Goal: Transaction & Acquisition: Register for event/course

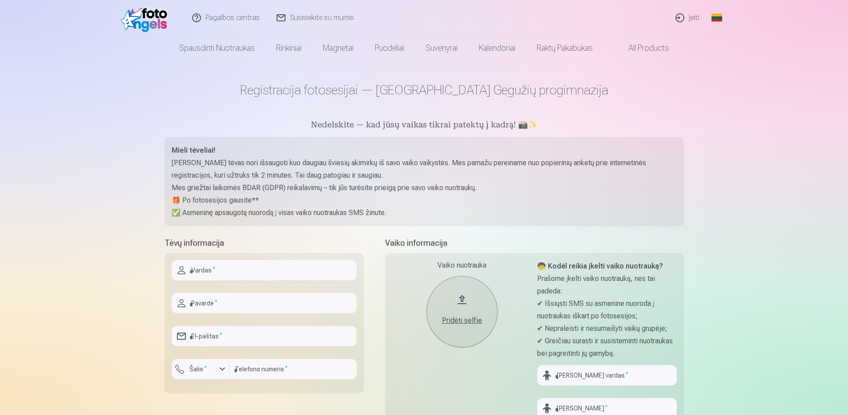
click at [465, 305] on button "Pridėti selfie" at bounding box center [462, 311] width 71 height 71
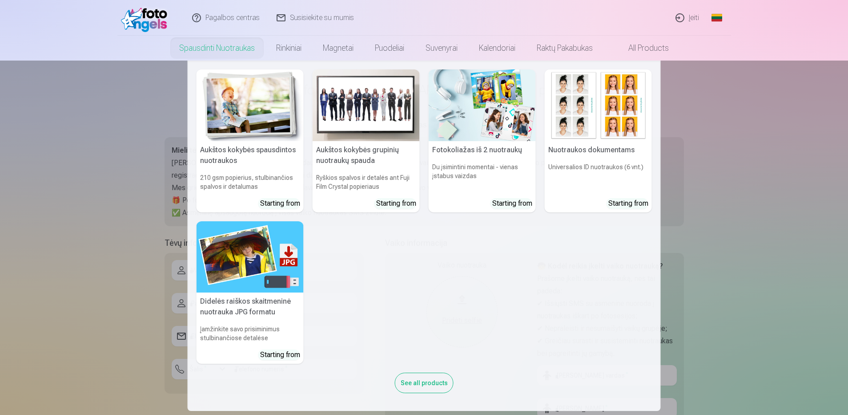
click at [239, 314] on h5 "Didelės raiškos skaitmeninė nuotrauka JPG formatu" at bounding box center [250, 306] width 107 height 28
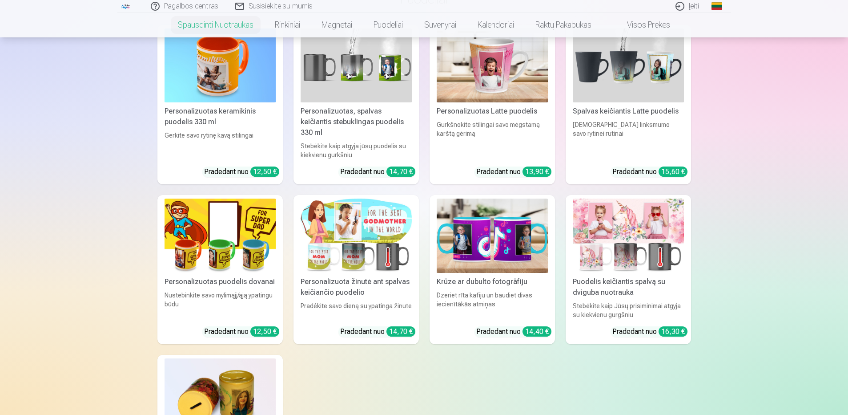
scroll to position [1424, 0]
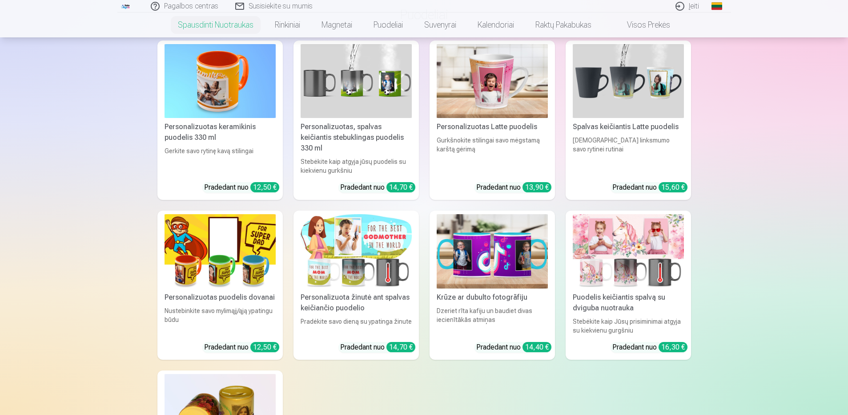
click at [659, 26] on link "Visos prekės" at bounding box center [641, 24] width 79 height 25
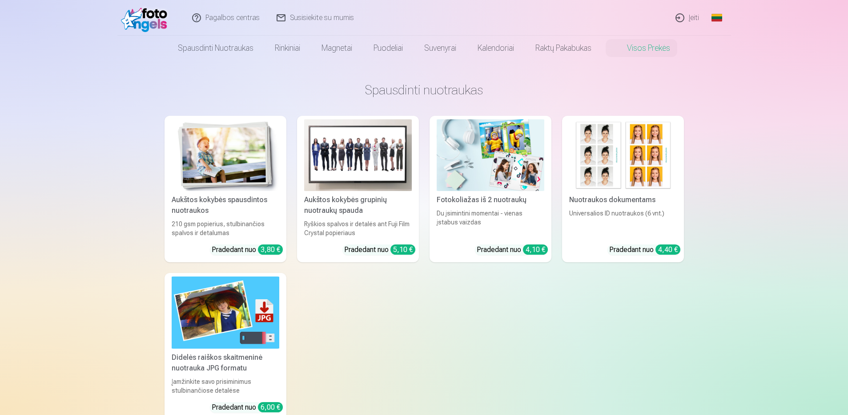
click at [347, 204] on div "Aukštos kokybės grupinių nuotraukų spauda" at bounding box center [358, 204] width 115 height 21
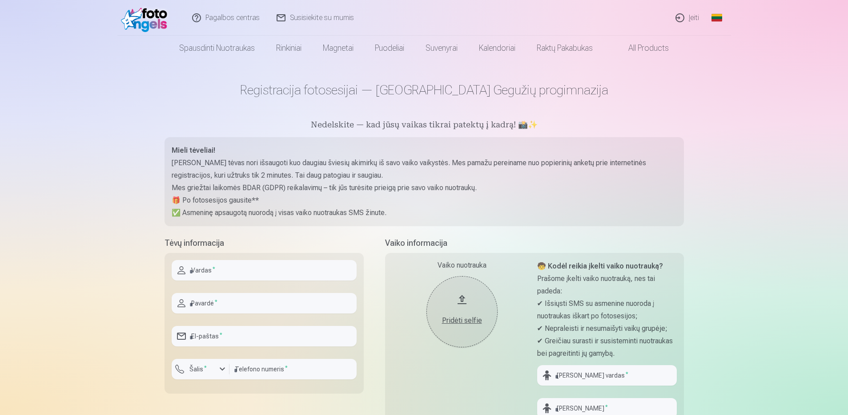
click at [199, 273] on input "text" at bounding box center [264, 270] width 185 height 20
type input "****"
click at [187, 299] on input "text" at bounding box center [264, 303] width 185 height 20
type input "**********"
click at [212, 338] on input "email" at bounding box center [264, 336] width 185 height 20
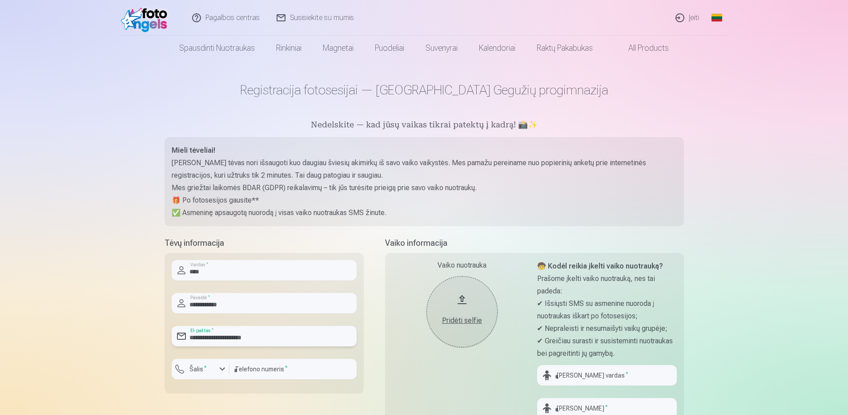
type input "**********"
click at [220, 366] on div "button" at bounding box center [222, 369] width 11 height 11
click at [207, 394] on input "text" at bounding box center [237, 392] width 117 height 18
type input "**"
click at [202, 366] on label "Šalis *" at bounding box center [195, 363] width 18 height 7
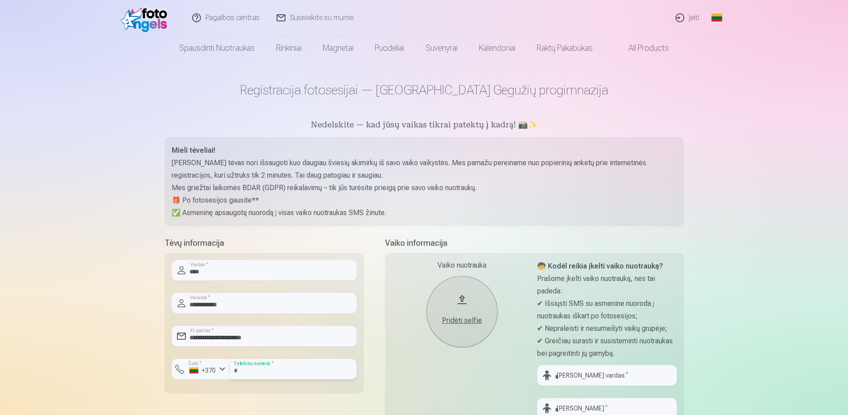
click at [285, 372] on input "number" at bounding box center [293, 369] width 127 height 20
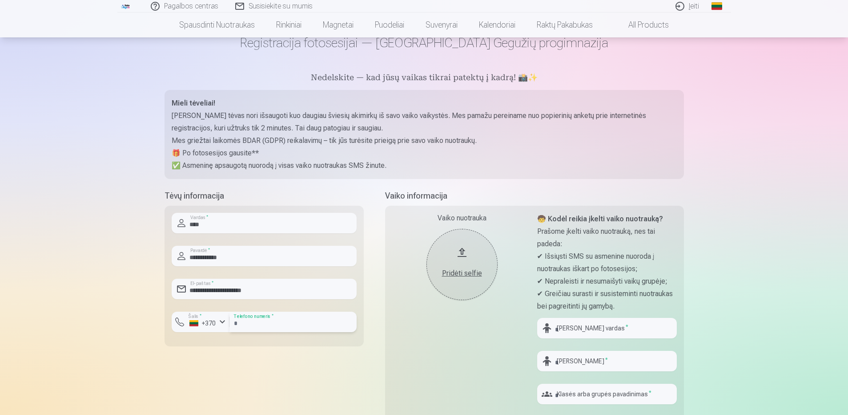
scroll to position [89, 0]
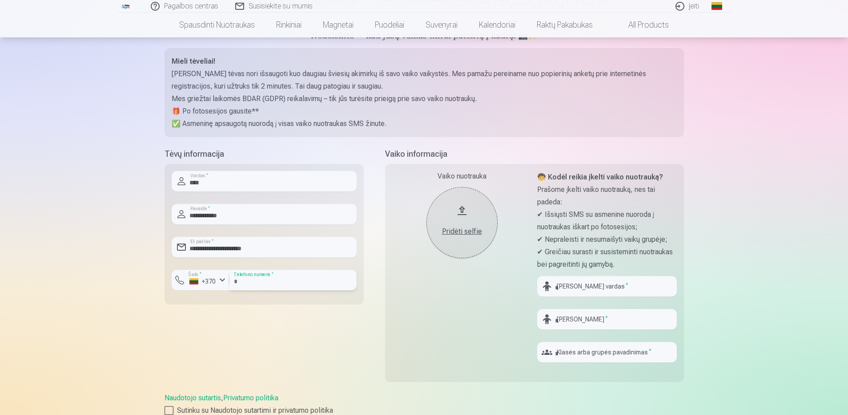
type input "**********"
click at [462, 206] on button "Pridėti selfie" at bounding box center [462, 222] width 71 height 71
click at [453, 235] on div "Pridėti selfie" at bounding box center [462, 231] width 53 height 11
click at [451, 231] on button "Pakeisti nuotrauką" at bounding box center [462, 223] width 82 height 16
click at [458, 232] on div "Pridėti selfie" at bounding box center [462, 231] width 53 height 11
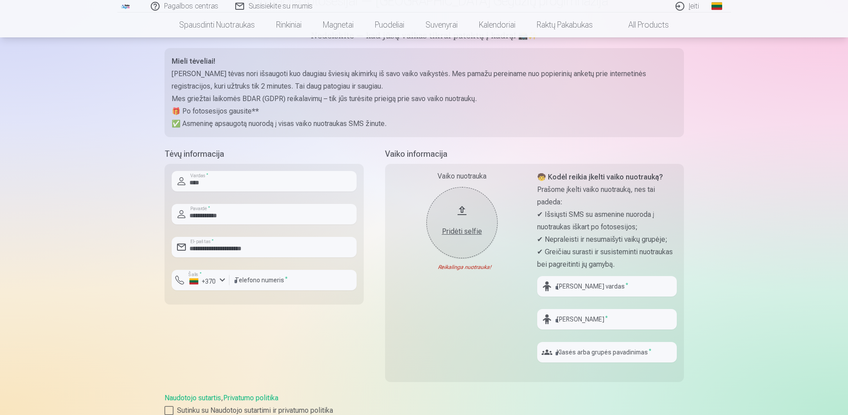
drag, startPoint x: 795, startPoint y: 190, endPoint x: 782, endPoint y: 182, distance: 16.0
click at [782, 182] on div "Pagalbos centras Susisiekite su mumis Įeiti Global Lithuanian (lt) English (en)…" at bounding box center [424, 315] width 848 height 808
click at [470, 230] on div "Pridėti selfie" at bounding box center [462, 231] width 53 height 11
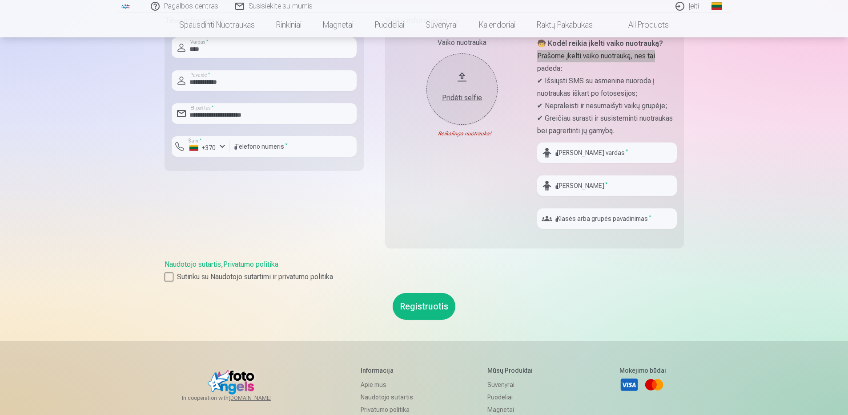
scroll to position [44, 0]
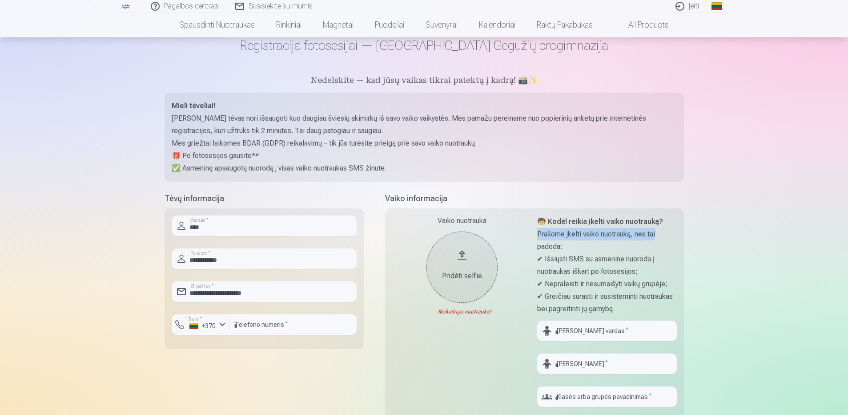
click at [464, 276] on div "Pridėti selfie" at bounding box center [462, 276] width 53 height 11
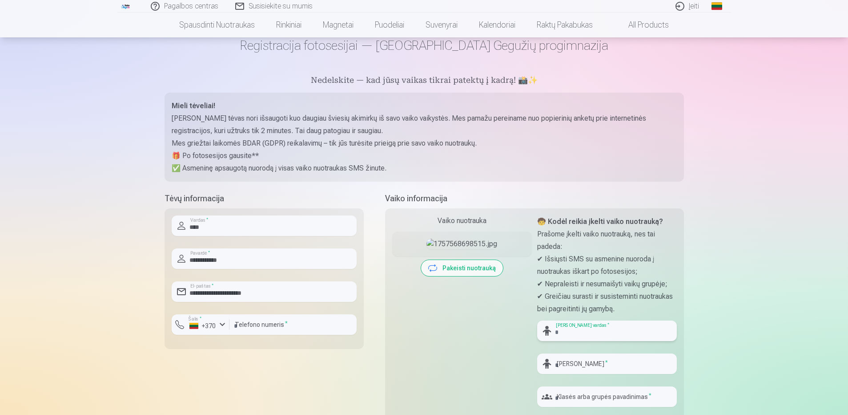
click at [578, 332] on input "text" at bounding box center [607, 330] width 140 height 20
type input "****"
click at [564, 361] on input "text" at bounding box center [607, 363] width 140 height 20
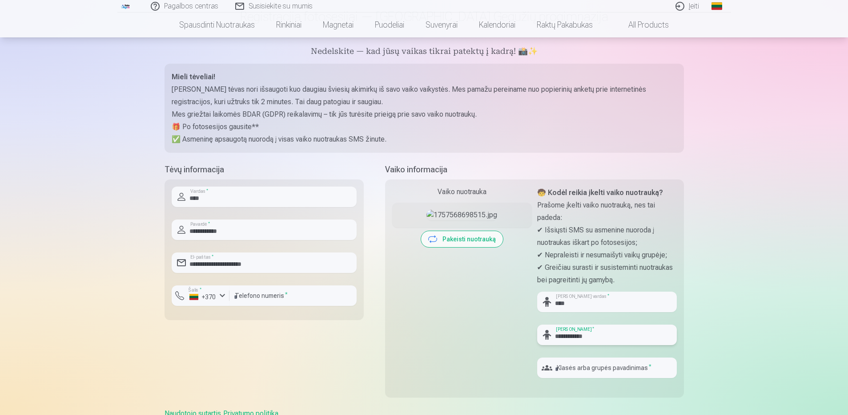
scroll to position [89, 0]
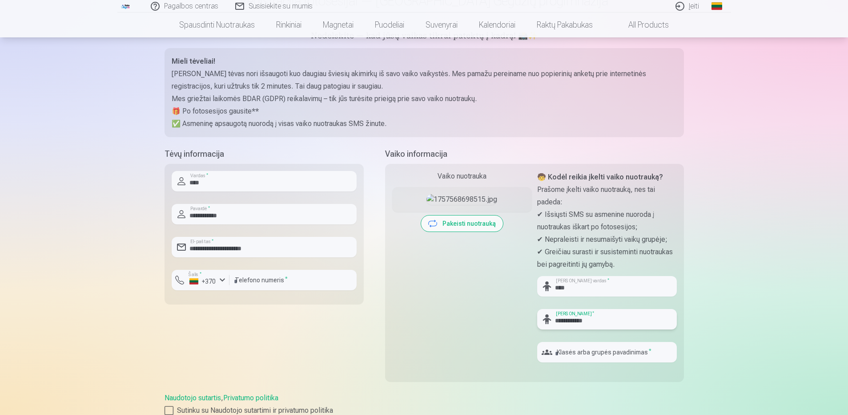
type input "**********"
click at [562, 354] on input "text" at bounding box center [607, 352] width 140 height 20
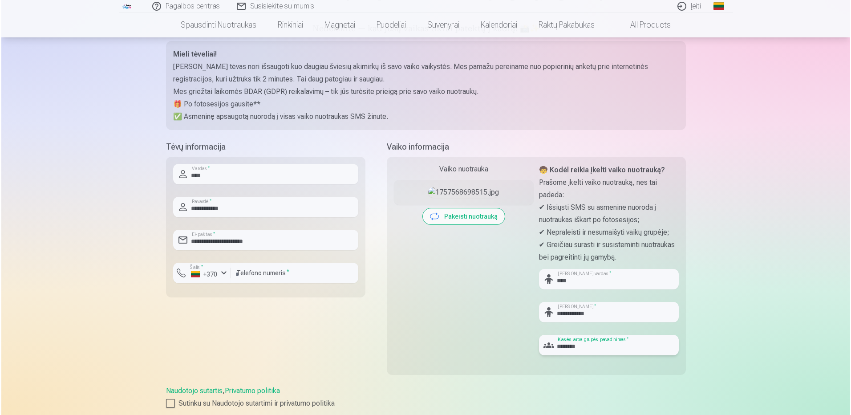
scroll to position [178, 0]
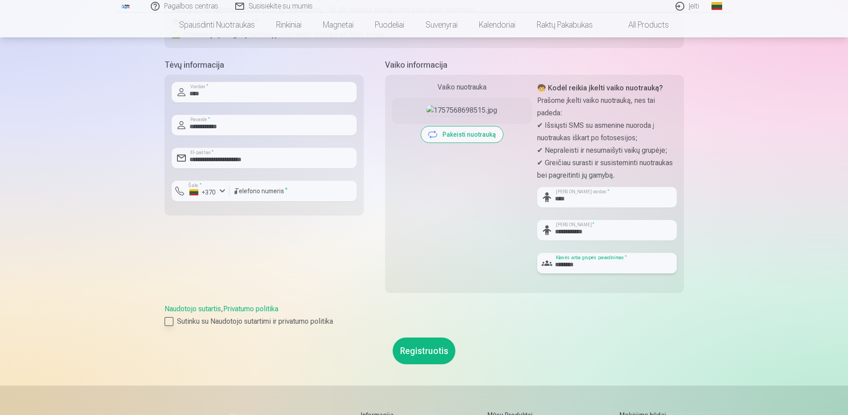
type input "********"
click at [170, 321] on div at bounding box center [169, 321] width 9 height 9
click at [431, 353] on button "Registruotis" at bounding box center [424, 350] width 63 height 27
click at [222, 189] on div "button" at bounding box center [222, 191] width 11 height 11
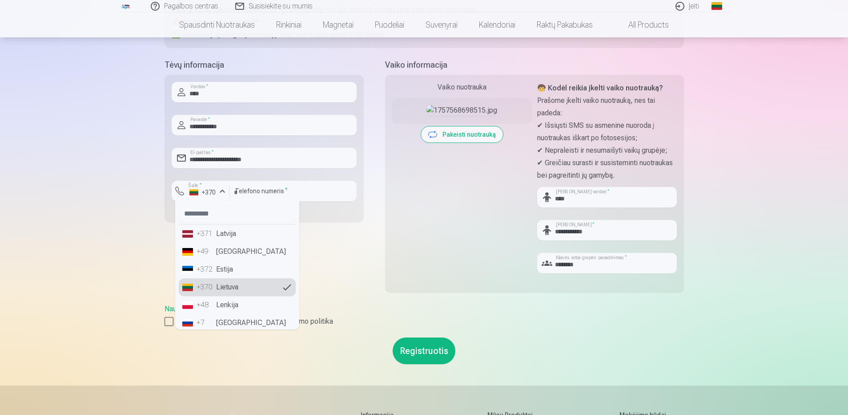
click at [186, 288] on li "+370 Lietuva" at bounding box center [237, 287] width 117 height 18
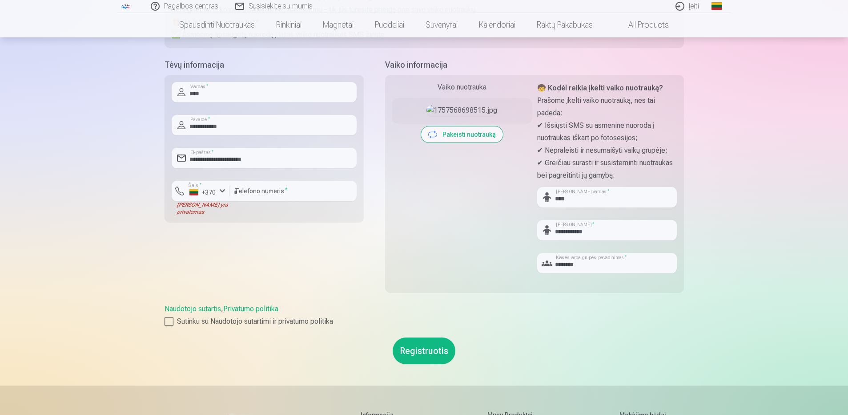
click at [436, 354] on button "Registruotis" at bounding box center [424, 350] width 63 height 27
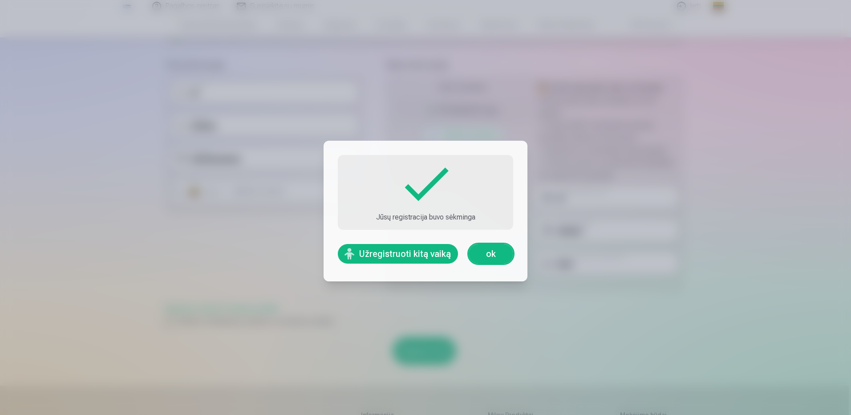
click at [489, 253] on link "ok" at bounding box center [491, 254] width 44 height 20
